Goal: Task Accomplishment & Management: Complete application form

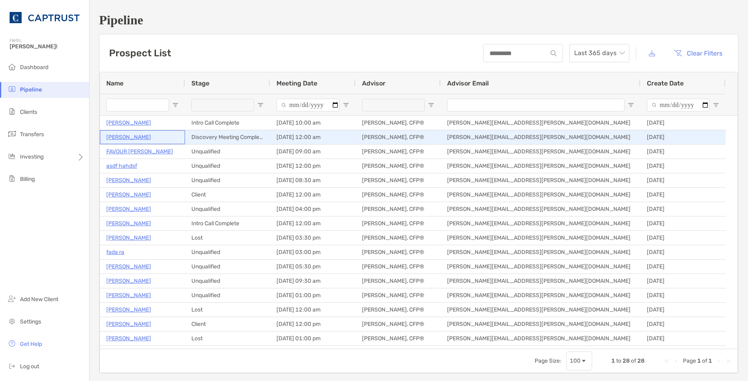
click at [129, 137] on p "[PERSON_NAME]" at bounding box center [128, 137] width 45 height 10
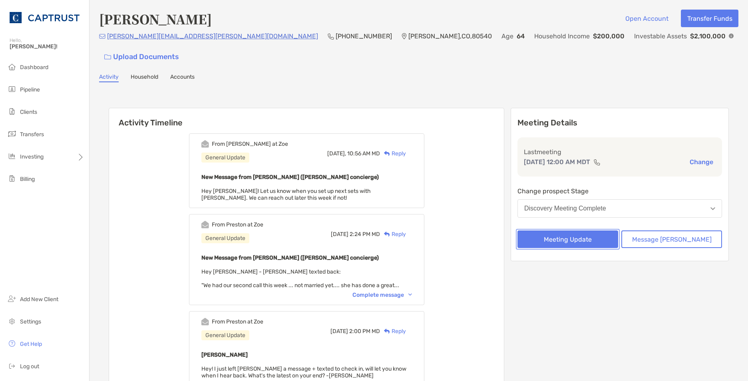
click at [559, 231] on button "Meeting Update" at bounding box center [567, 240] width 101 height 18
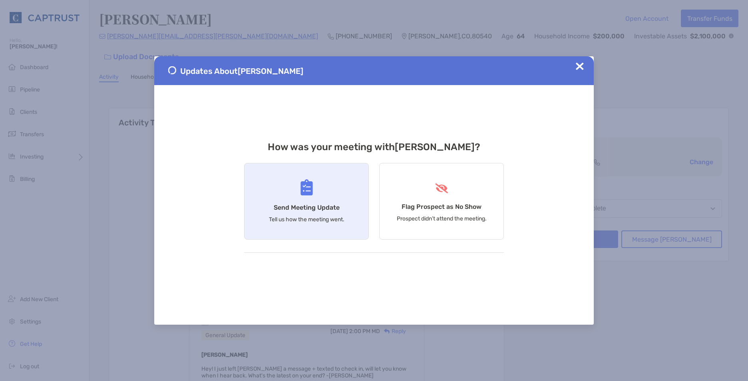
click at [307, 226] on div "Send Meeting Update Tell us how the meeting went." at bounding box center [306, 201] width 125 height 77
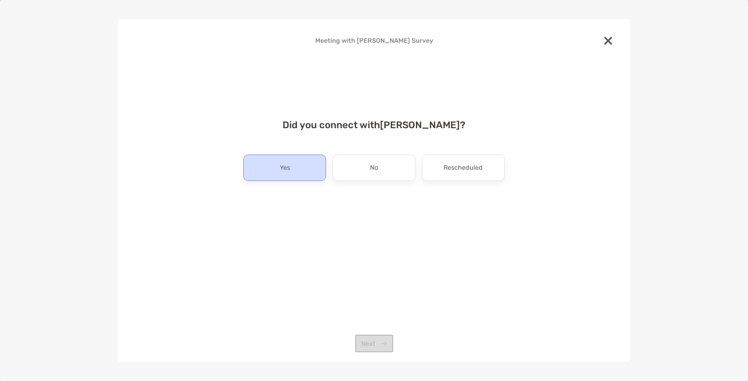
click at [306, 168] on div "Yes" at bounding box center [284, 168] width 83 height 26
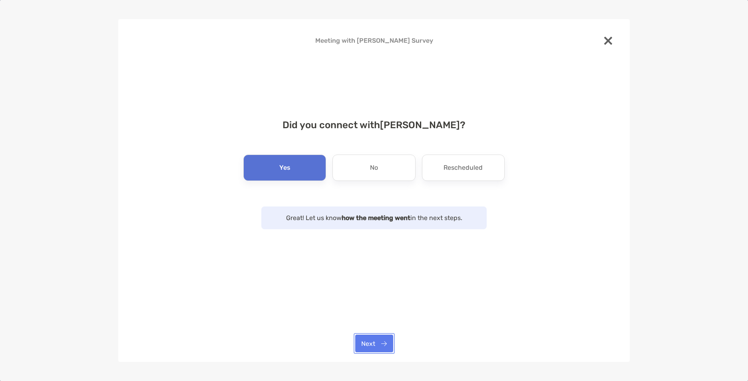
drag, startPoint x: 369, startPoint y: 346, endPoint x: 380, endPoint y: 340, distance: 12.0
click at [370, 345] on button "Next" at bounding box center [374, 344] width 38 height 18
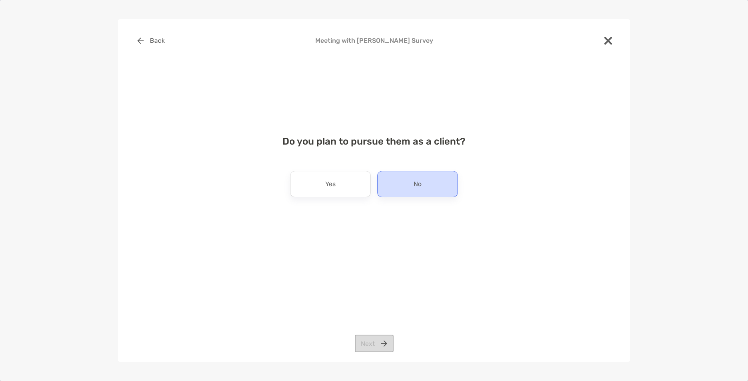
click at [404, 188] on div "No" at bounding box center [417, 184] width 81 height 26
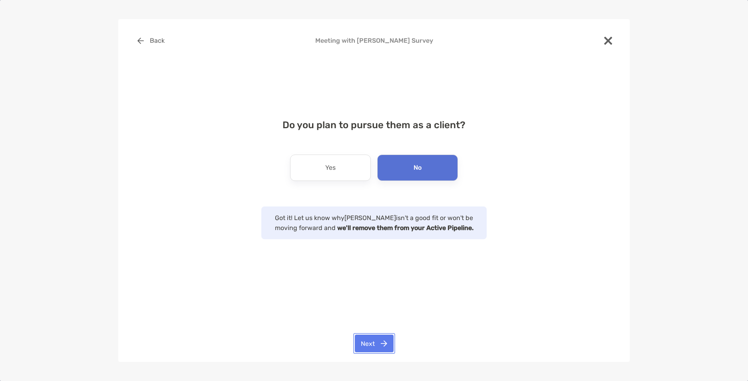
click at [380, 342] on button "Next" at bounding box center [374, 344] width 39 height 18
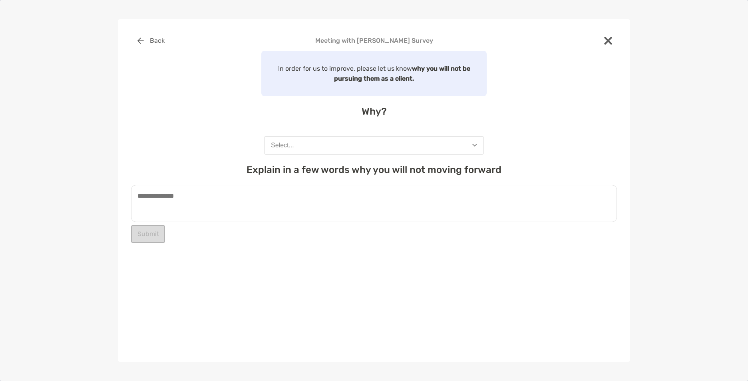
click at [314, 147] on button "Select..." at bounding box center [374, 145] width 220 height 18
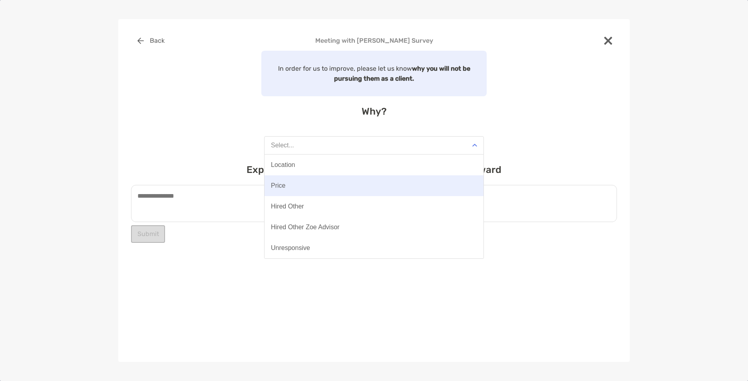
click at [282, 185] on div "Price" at bounding box center [278, 185] width 14 height 7
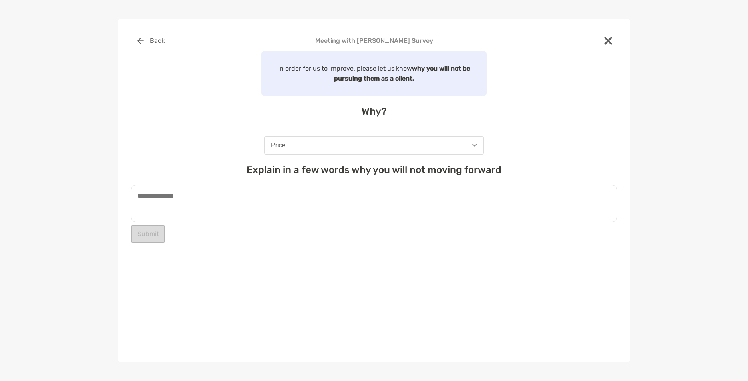
click at [195, 206] on textarea at bounding box center [374, 203] width 486 height 37
type textarea "*"
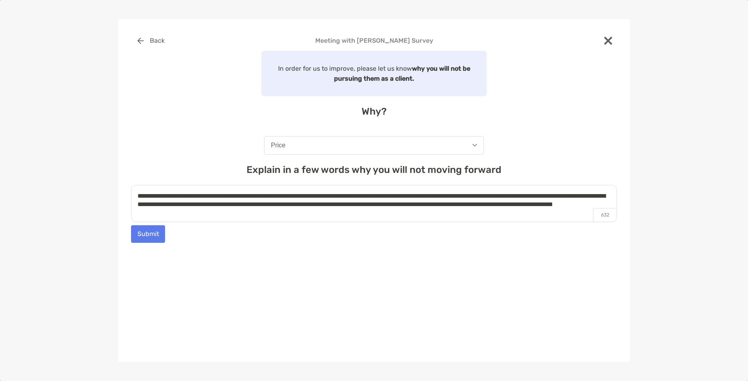
type textarea "**********"
click at [157, 239] on button "Submit" at bounding box center [148, 234] width 34 height 18
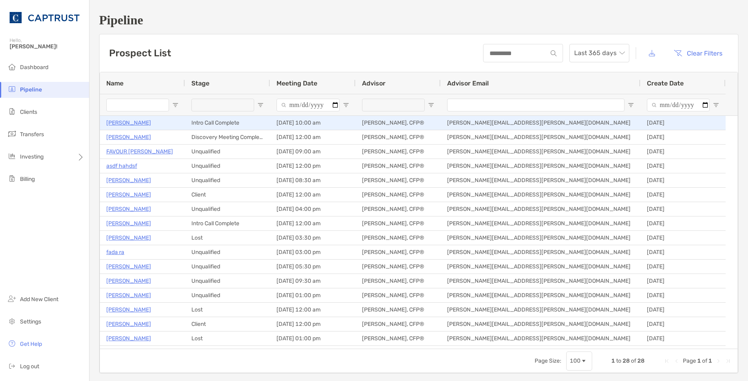
click at [138, 125] on p "[PERSON_NAME]" at bounding box center [128, 123] width 45 height 10
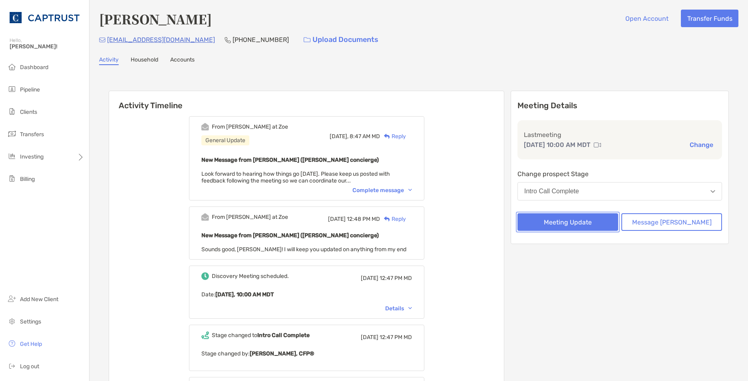
click at [560, 225] on button "Meeting Update" at bounding box center [567, 222] width 101 height 18
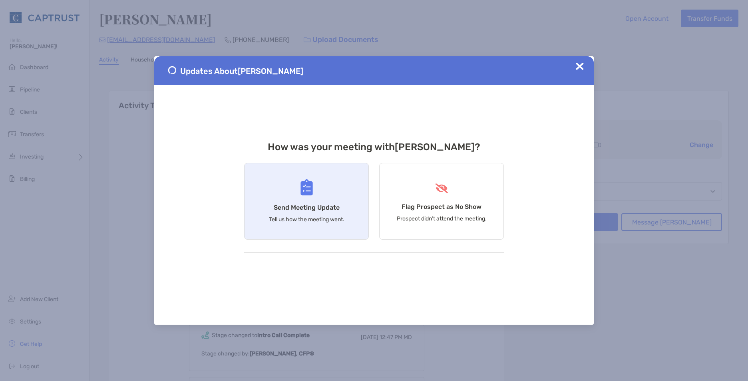
click at [289, 199] on div "Send Meeting Update Tell us how the meeting went." at bounding box center [306, 201] width 125 height 77
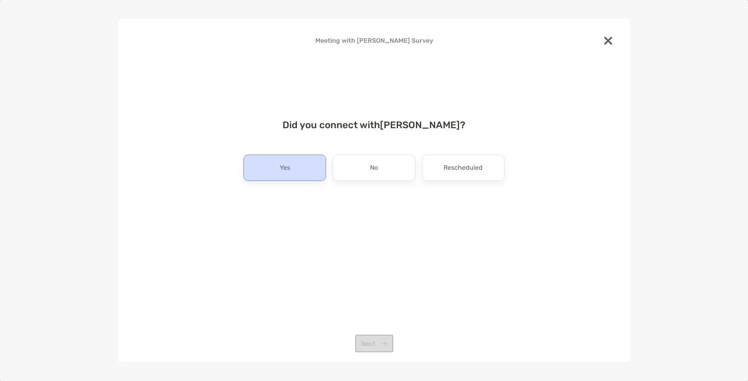
click at [291, 176] on div "Yes" at bounding box center [284, 168] width 83 height 26
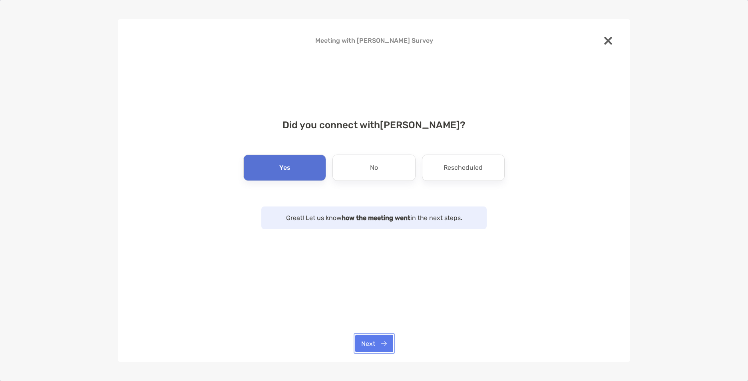
click at [383, 343] on button "Next" at bounding box center [374, 344] width 38 height 18
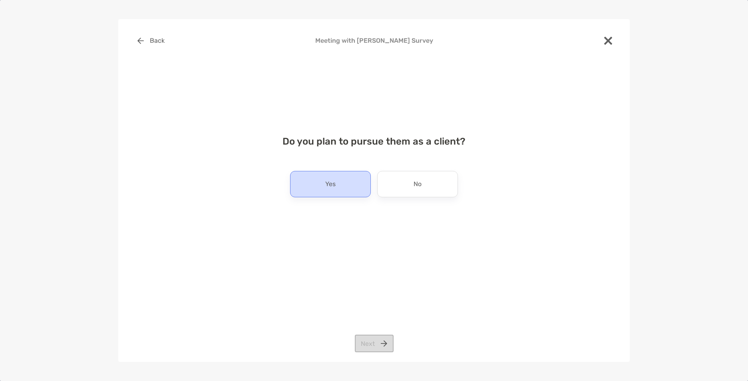
click at [337, 190] on div "Yes" at bounding box center [330, 184] width 81 height 26
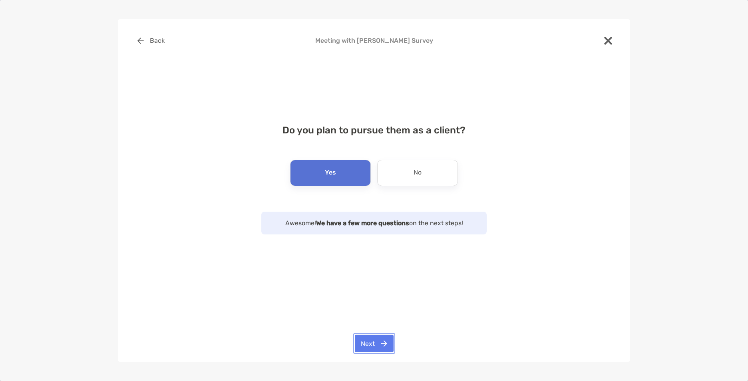
click at [376, 342] on button "Next" at bounding box center [374, 344] width 39 height 18
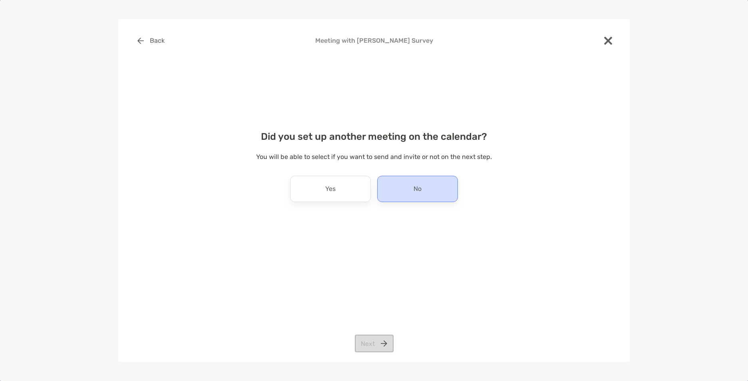
click at [392, 191] on div "No" at bounding box center [417, 189] width 81 height 26
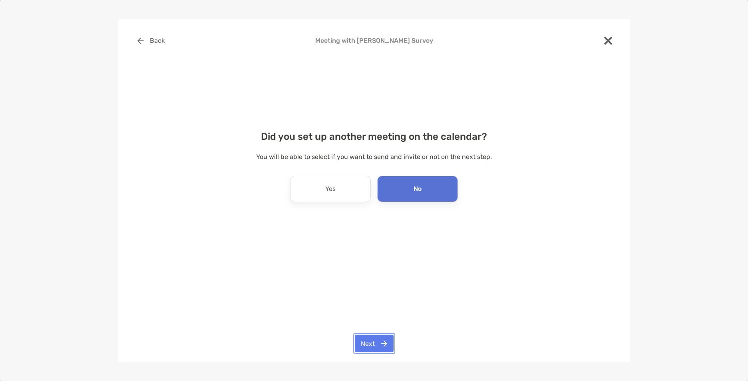
click at [384, 343] on button "Next" at bounding box center [374, 344] width 39 height 18
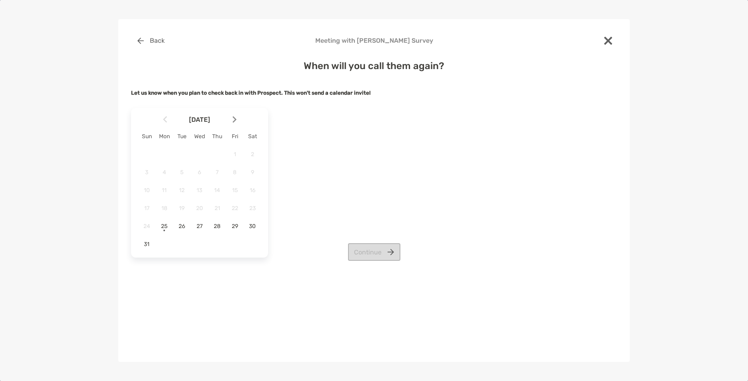
click at [234, 119] on img at bounding box center [235, 119] width 4 height 7
click at [236, 155] on span "5" at bounding box center [235, 154] width 14 height 7
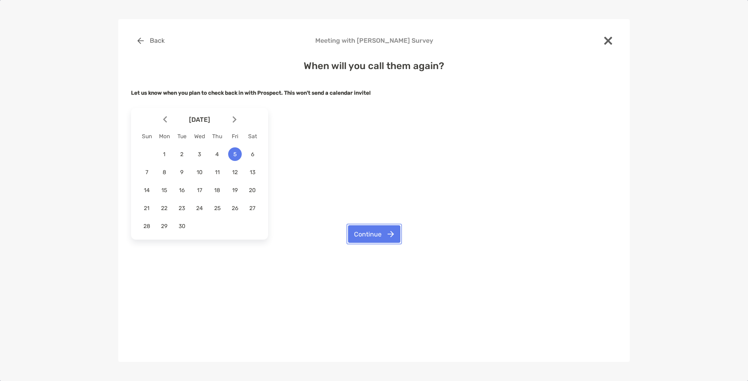
click at [368, 239] on button "Continue" at bounding box center [374, 234] width 52 height 18
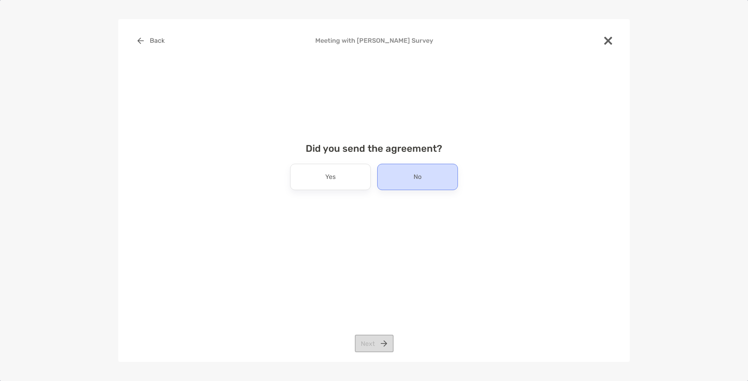
click at [408, 181] on div "No" at bounding box center [417, 177] width 81 height 26
click at [377, 342] on button "Next" at bounding box center [374, 344] width 39 height 18
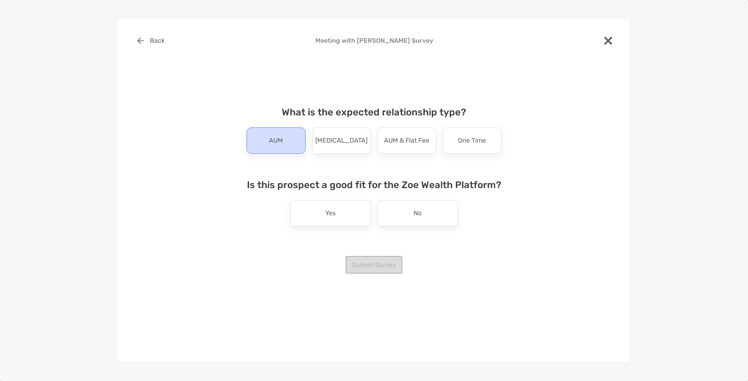
click at [276, 145] on p "AUM" at bounding box center [276, 140] width 14 height 13
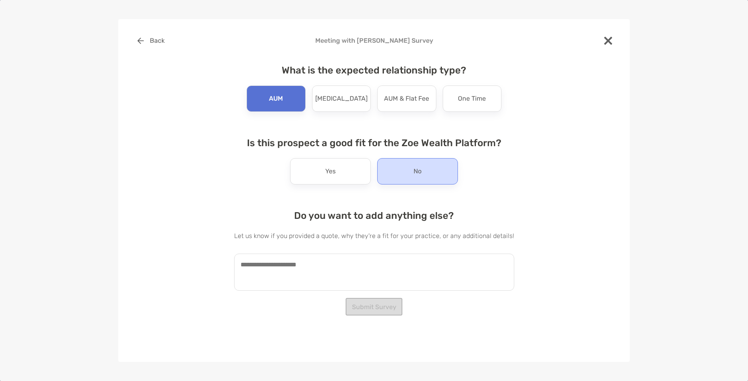
click at [410, 176] on div "No" at bounding box center [417, 171] width 81 height 26
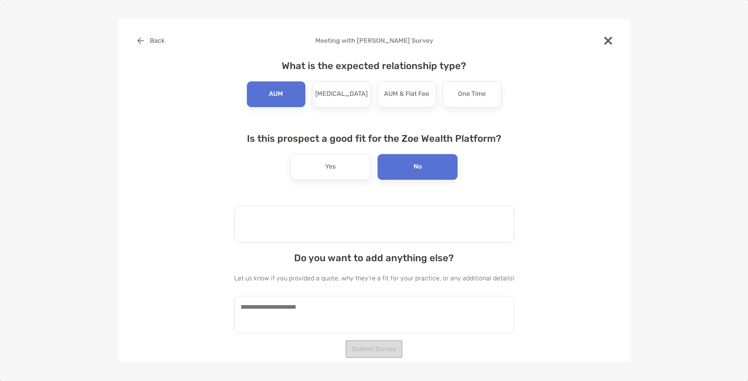
click at [274, 228] on textarea at bounding box center [374, 224] width 280 height 37
type textarea "**********"
click at [270, 314] on textarea at bounding box center [374, 314] width 280 height 37
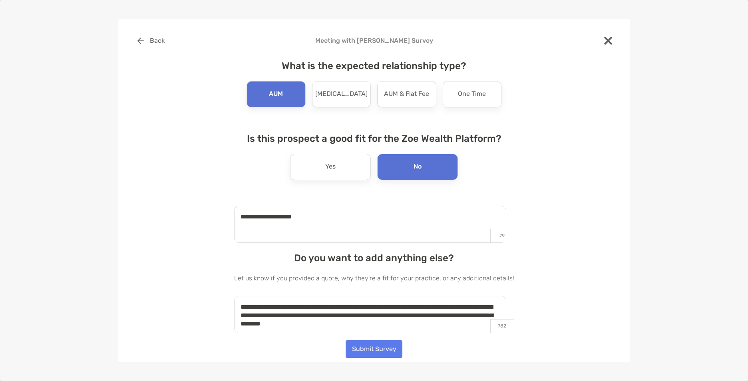
click at [491, 317] on textarea "**********" at bounding box center [370, 314] width 272 height 37
type textarea "**********"
click at [378, 352] on button "Submit Survey" at bounding box center [374, 349] width 57 height 18
